Goal: Find specific page/section: Find specific page/section

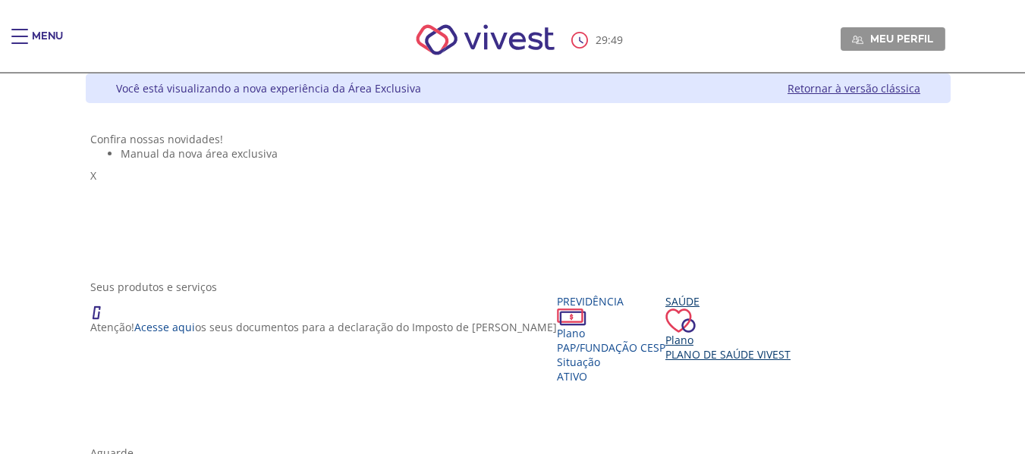
click at [665, 347] on div "Plano" at bounding box center [727, 340] width 125 height 14
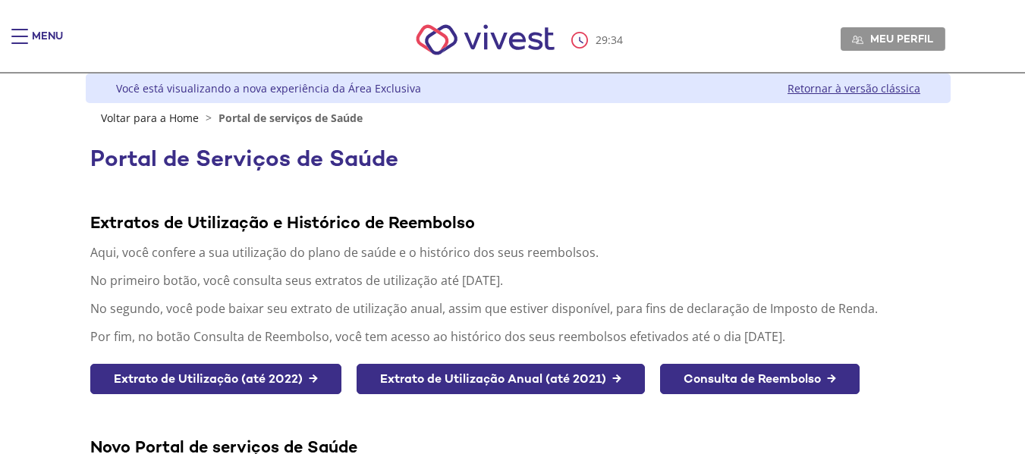
scroll to position [398, 0]
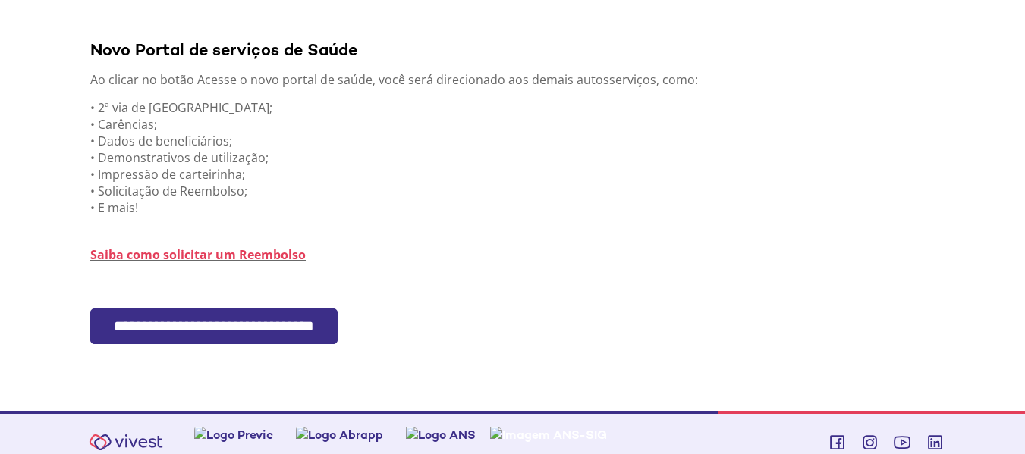
click at [307, 318] on input "**********" at bounding box center [213, 327] width 247 height 36
